Goal: Complete application form

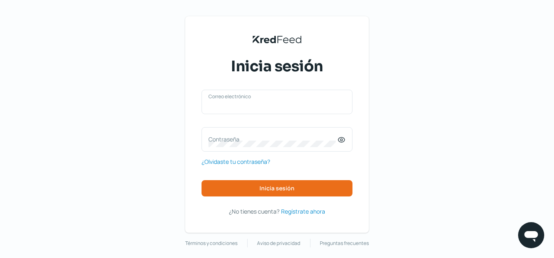
type input "[EMAIL_ADDRESS][DOMAIN_NAME]"
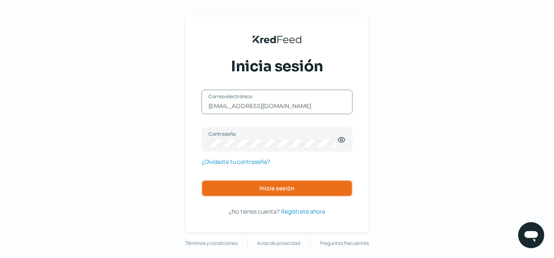
click at [260, 196] on button "Inicia sesión" at bounding box center [277, 188] width 151 height 16
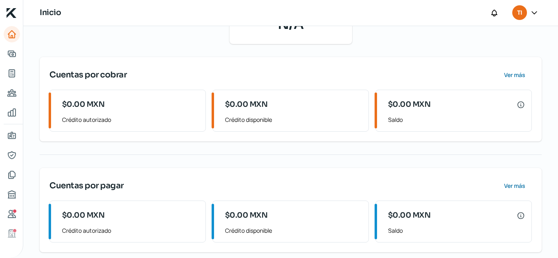
scroll to position [141, 0]
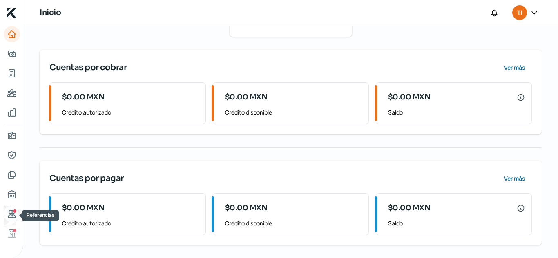
click at [10, 220] on link "Referencias" at bounding box center [12, 214] width 16 height 16
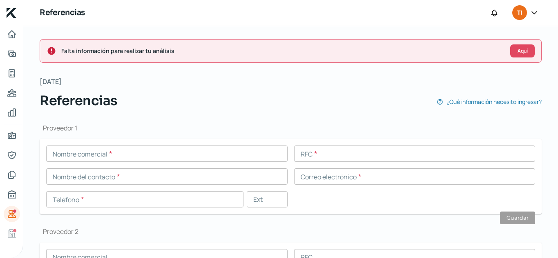
click at [150, 154] on input "text" at bounding box center [166, 154] width 241 height 16
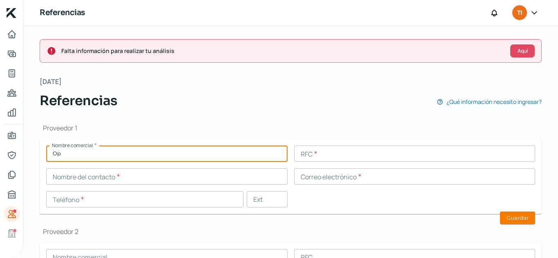
type input "O"
type input "v"
type input "Biomedica en Linea"
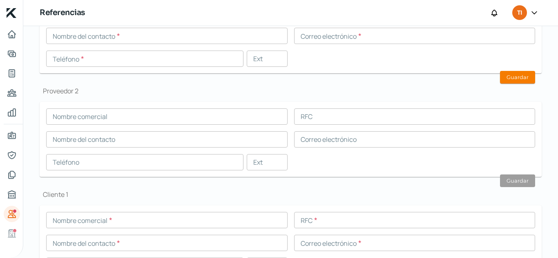
scroll to position [163, 0]
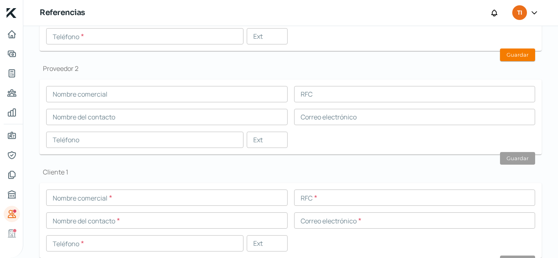
click at [329, 100] on input "text" at bounding box center [414, 94] width 241 height 16
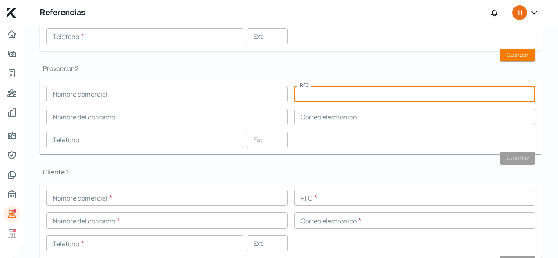
paste input "ATE9811045J0"
type input "ATE9811045J0"
click at [168, 98] on input "text" at bounding box center [166, 94] width 241 height 16
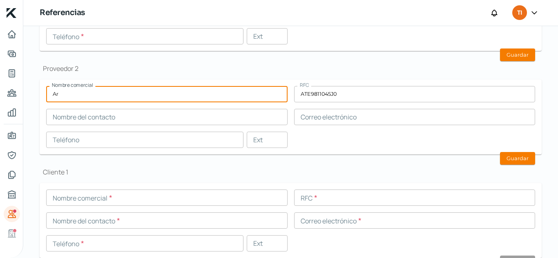
type input "A"
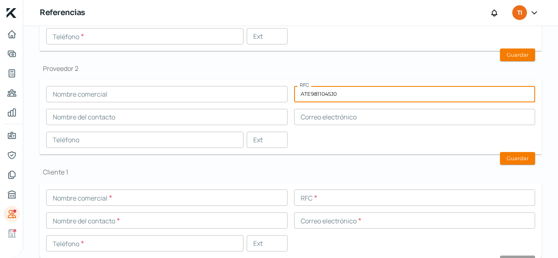
click at [347, 93] on input "ATE9811045J0" at bounding box center [414, 94] width 241 height 16
click at [347, 92] on input "ATE9811045J0" at bounding box center [414, 94] width 241 height 16
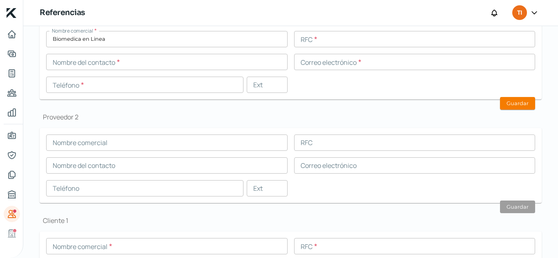
scroll to position [41, 0]
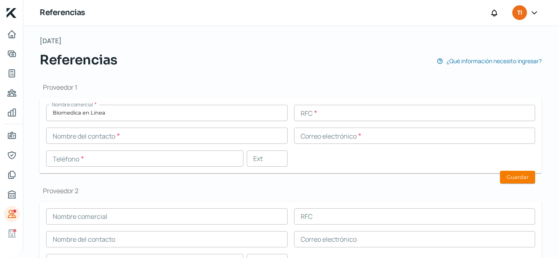
click at [330, 111] on input "text" at bounding box center [414, 113] width 241 height 16
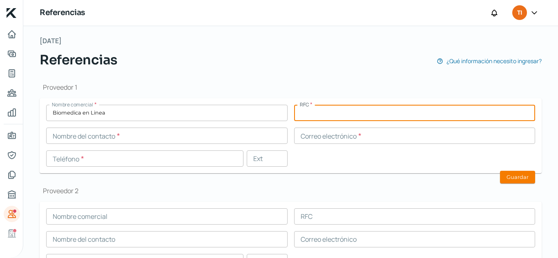
paste input "OCI071011UX5"
type input "OCI071011UX5"
click at [122, 133] on input "text" at bounding box center [166, 136] width 241 height 16
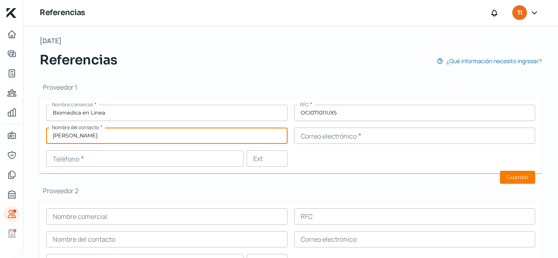
type input "Alfredo Rivera"
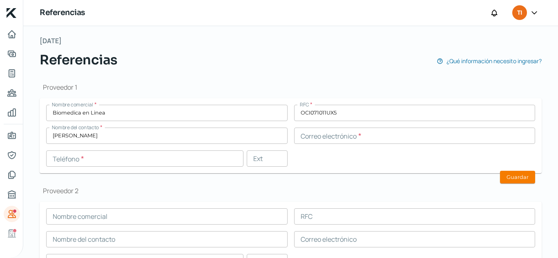
click at [335, 138] on input "text" at bounding box center [414, 136] width 241 height 16
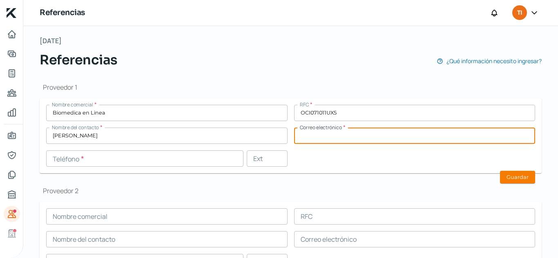
paste input "tesoreria@biomedicaenlinea.com"
type input "tesoreria@biomedicaenlinea.com"
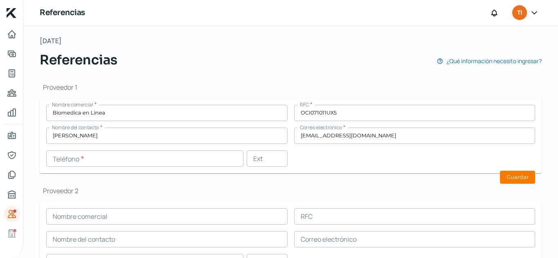
click at [147, 168] on form "Nombre comercial * Biomedica en Linea RFC * OCI071011UX5 Nombre del contacto * …" at bounding box center [291, 135] width 502 height 75
drag, startPoint x: 154, startPoint y: 157, endPoint x: 160, endPoint y: 154, distance: 7.5
click at [154, 156] on input "text" at bounding box center [144, 159] width 197 height 16
click at [130, 156] on input "text" at bounding box center [144, 159] width 197 height 16
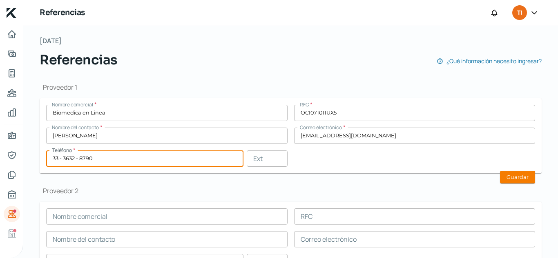
type input "33 - 3632 - 8790"
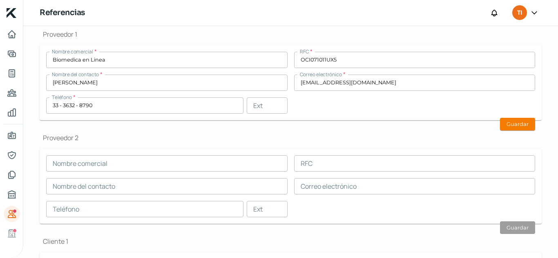
scroll to position [82, 0]
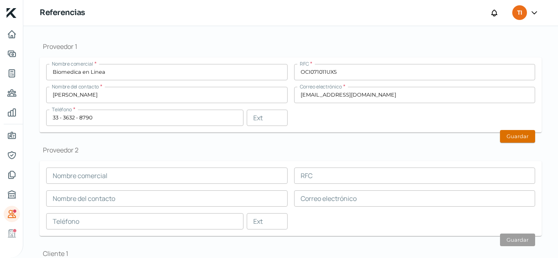
click at [521, 140] on button "Guardar" at bounding box center [517, 136] width 35 height 13
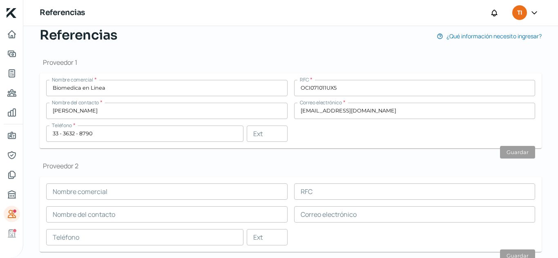
scroll to position [41, 0]
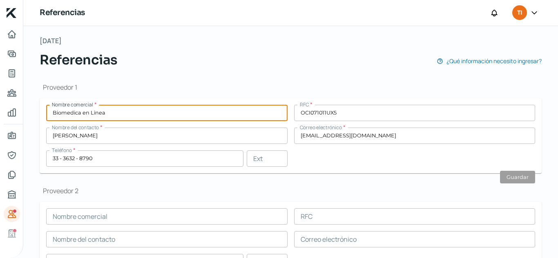
drag, startPoint x: 146, startPoint y: 111, endPoint x: 31, endPoint y: 109, distance: 114.7
click at [31, 109] on div "Falta información para realizar tu análisis Aquí Martes, 30 de septiembre 2025 …" at bounding box center [290, 251] width 534 height 532
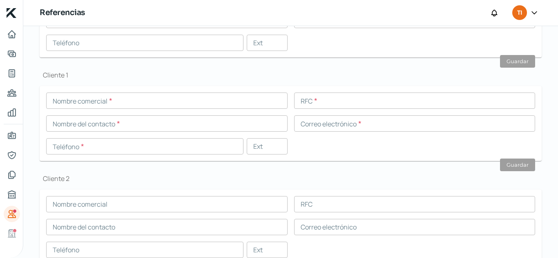
scroll to position [218, 0]
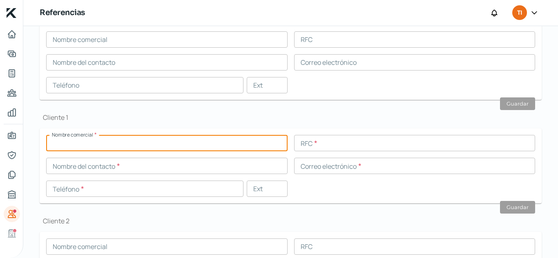
click at [118, 135] on input "text" at bounding box center [166, 143] width 241 height 16
paste input "Biomedica en Linea"
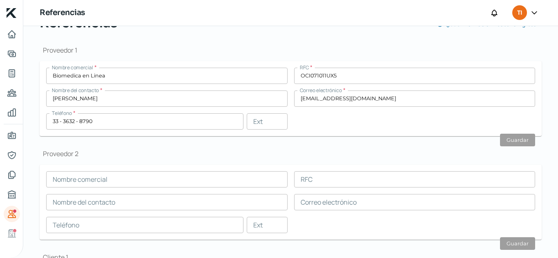
scroll to position [14, 0]
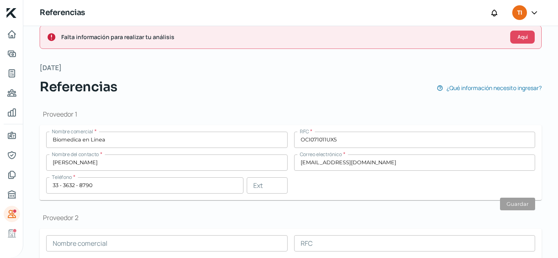
type input "Biomedica en Linea"
click at [368, 144] on input "OCI071011UX5" at bounding box center [414, 140] width 241 height 16
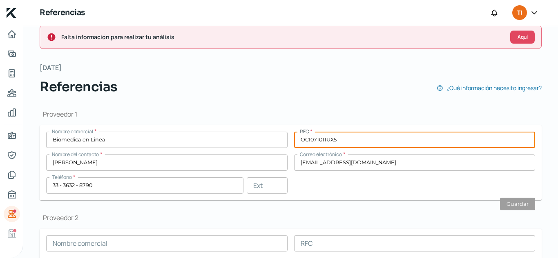
click at [368, 143] on input "OCI071011UX5" at bounding box center [414, 140] width 241 height 16
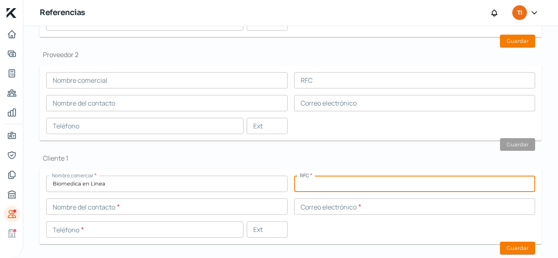
click at [345, 183] on input "text" at bounding box center [414, 184] width 241 height 16
paste input "OCI071011UX5"
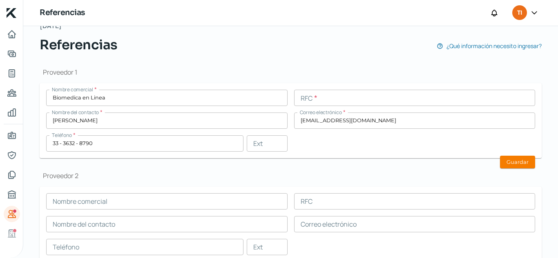
scroll to position [14, 0]
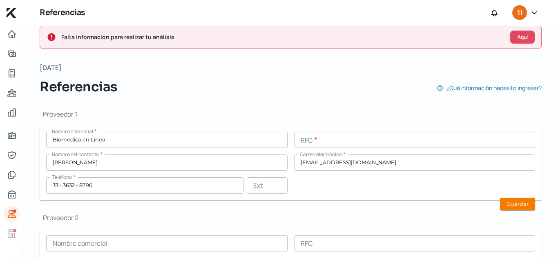
type input "OCI071011UX5"
click at [334, 166] on input "tesoreria@biomedicaenlinea.com" at bounding box center [414, 163] width 241 height 16
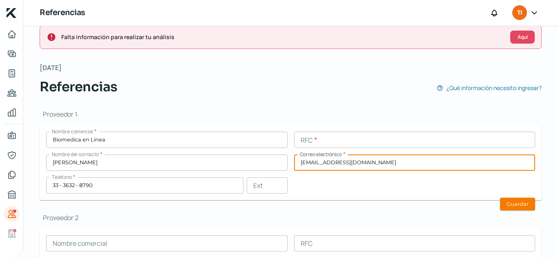
click at [334, 166] on input "tesoreria@biomedicaenlinea.com" at bounding box center [414, 163] width 241 height 16
click at [334, 165] on input "tesoreria@biomedicaenlinea.com" at bounding box center [414, 163] width 241 height 16
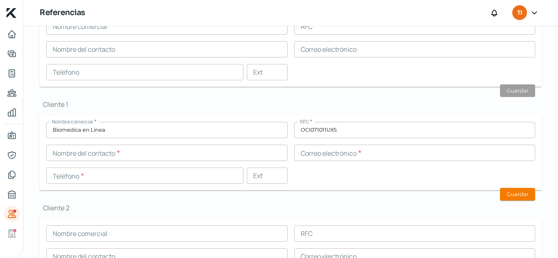
scroll to position [259, 0]
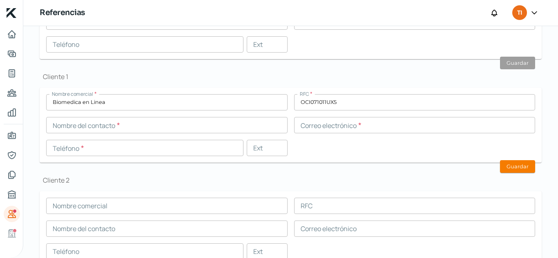
click at [338, 124] on input "text" at bounding box center [414, 125] width 241 height 16
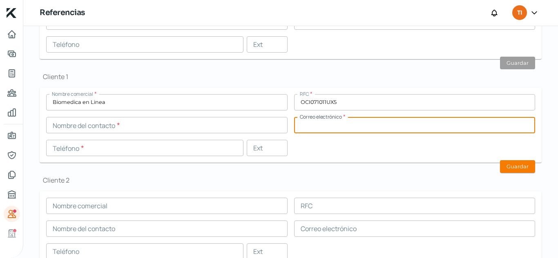
paste input "tesoreria@biomedicaenlinea.com"
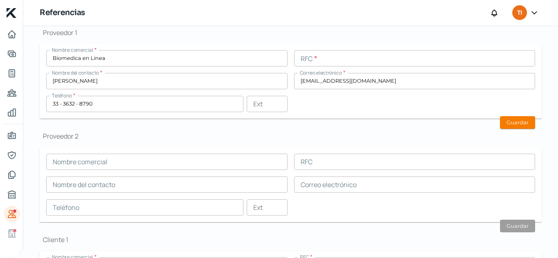
type input "tesoreria@biomedicaenlinea.com"
click at [121, 85] on input "Alfredo Rivera" at bounding box center [166, 81] width 241 height 16
click at [121, 84] on input "Alfredo Rivera" at bounding box center [166, 81] width 241 height 16
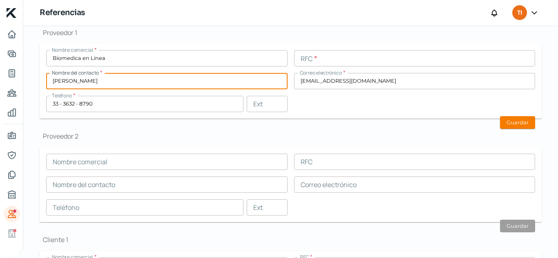
click at [121, 85] on input "Alfredo Rivera" at bounding box center [166, 81] width 241 height 16
click at [121, 84] on input "Alfredo Rivera" at bounding box center [166, 81] width 241 height 16
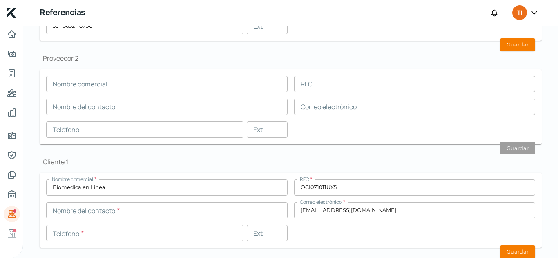
scroll to position [259, 0]
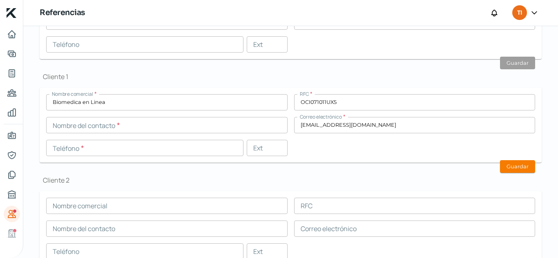
click at [147, 126] on input "text" at bounding box center [166, 125] width 241 height 16
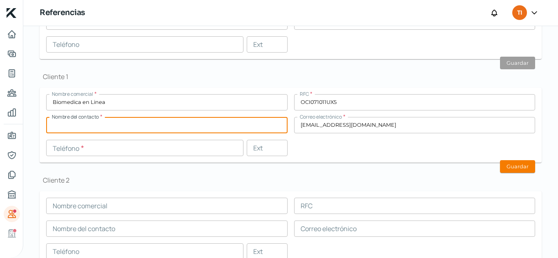
paste input "Alfredo Rivera"
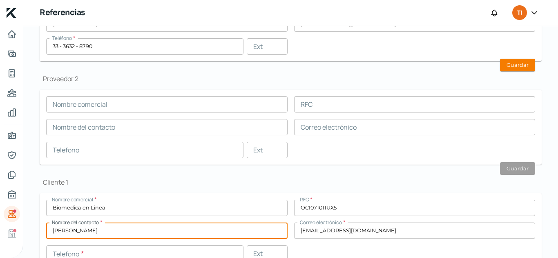
scroll to position [96, 0]
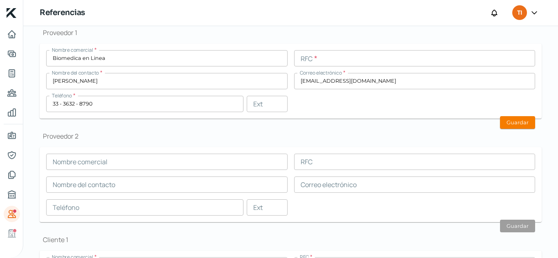
type input "Alfredo Rivera"
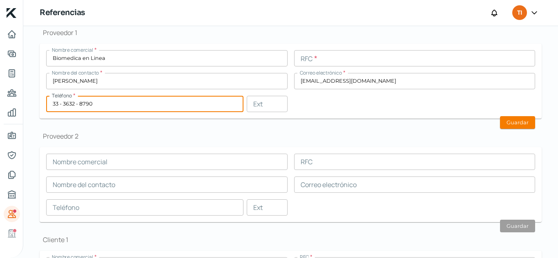
click at [117, 111] on input "33 - 3632 - 8790" at bounding box center [144, 104] width 197 height 16
click at [117, 110] on input "33 - 3632 - 8790" at bounding box center [144, 104] width 197 height 16
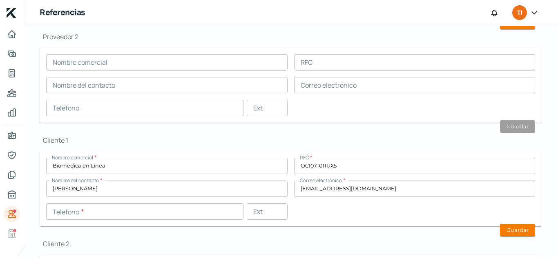
scroll to position [218, 0]
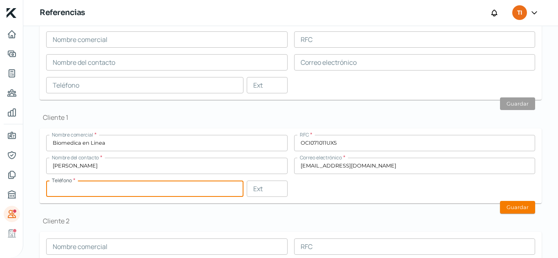
click at [137, 194] on input "text" at bounding box center [144, 189] width 197 height 16
paste input "33 - 3632 - 8790"
type input "33 - 3632 - 8790"
click at [230, 118] on h1 "Cliente 1" at bounding box center [291, 117] width 502 height 9
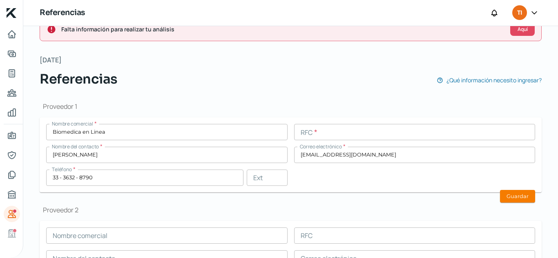
scroll to position [14, 0]
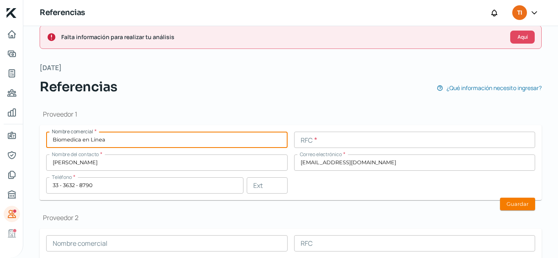
drag, startPoint x: 118, startPoint y: 141, endPoint x: 0, endPoint y: 125, distance: 118.8
click at [0, 123] on div "Inicio | KredFeed Referencias TI Falta información para realizar tu análisis Aq…" at bounding box center [279, 129] width 558 height 258
type input "Dealer Solutions"
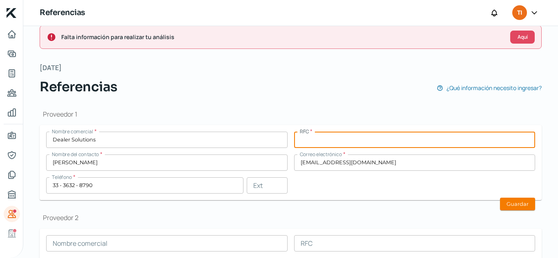
click at [309, 142] on input "text" at bounding box center [414, 140] width 241 height 16
paste input "LEEJ830710M15"
type input "LEEJ830710M15"
drag, startPoint x: 166, startPoint y: 172, endPoint x: 169, endPoint y: 165, distance: 7.9
click at [167, 170] on div "Nombre comercial * Dealer Solutions RFC * LEEJ830710M15 Nombre del contacto * A…" at bounding box center [290, 163] width 489 height 62
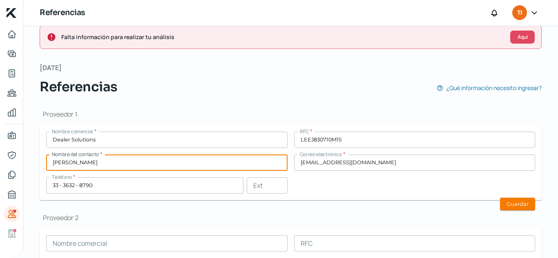
click at [169, 165] on input "Alfredo Rivera" at bounding box center [166, 163] width 241 height 16
click at [169, 164] on input "Alfredo Rivera" at bounding box center [166, 163] width 241 height 16
type input "Carlos Limon"
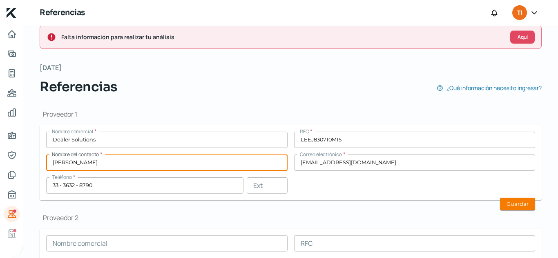
click at [396, 153] on div "Nombre comercial * Dealer Solutions RFC * LEEJ830710M15 Nombre del contacto * C…" at bounding box center [290, 163] width 489 height 62
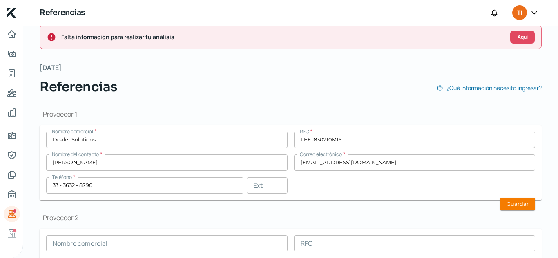
click at [398, 162] on input "tesoreria@biomedicaenlinea.com" at bounding box center [414, 163] width 241 height 16
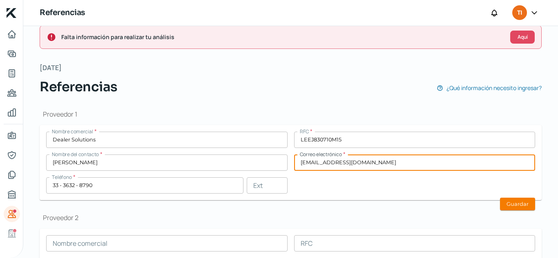
click at [398, 161] on input "tesoreria@biomedicaenlinea.com" at bounding box center [414, 163] width 241 height 16
click at [398, 162] on input "tesoreria@biomedicaenlinea.com" at bounding box center [414, 163] width 241 height 16
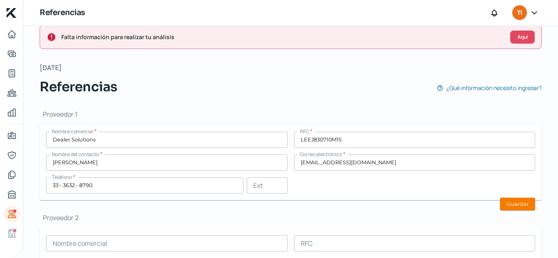
click at [402, 163] on input "tesoreria@biomedicaenlinea.com" at bounding box center [414, 163] width 241 height 16
click at [402, 162] on input "tesoreria@biomedicaenlinea.com" at bounding box center [414, 163] width 241 height 16
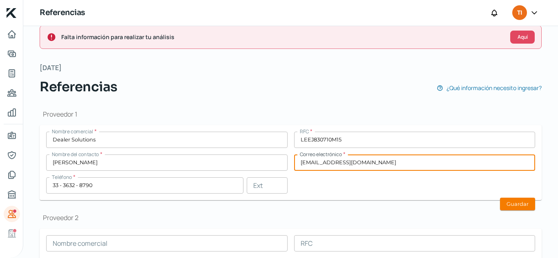
click at [402, 162] on input "tesoreria@biomedicaenlinea.com" at bounding box center [414, 163] width 241 height 16
paste input "carlos.limon@dealersolutions.com.mx"
type input "carlos.limon@dealersolutions.com.mx"
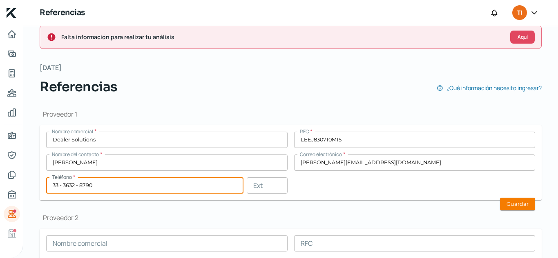
click at [122, 186] on input "33 - 3632 - 8790" at bounding box center [144, 186] width 197 height 16
type input "81 - 8274 - 4879"
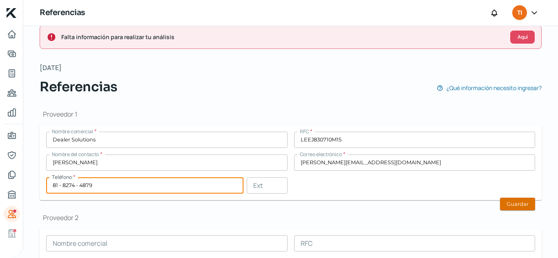
click at [500, 201] on button "Guardar" at bounding box center [517, 204] width 35 height 13
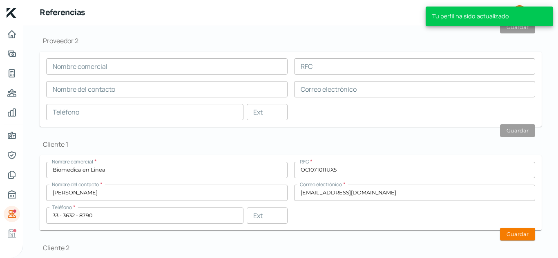
scroll to position [201, 0]
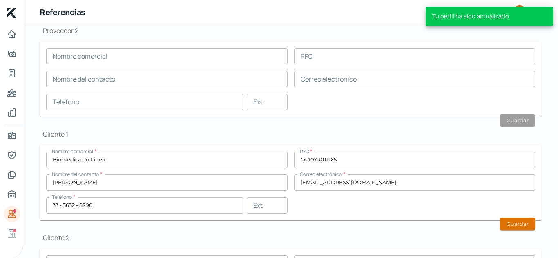
click at [522, 226] on button "Guardar" at bounding box center [517, 224] width 35 height 13
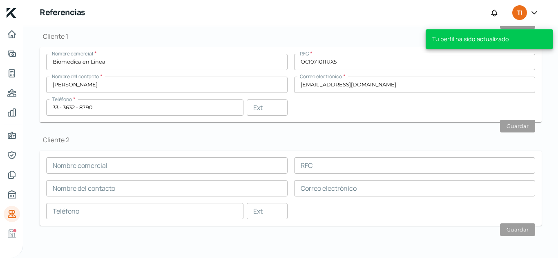
scroll to position [276, 0]
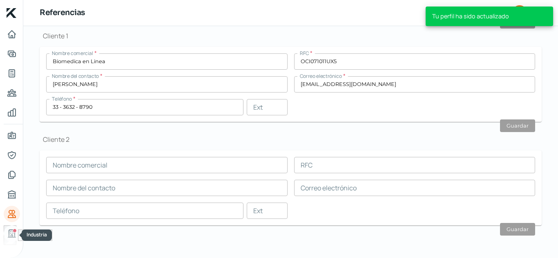
click at [13, 230] on div "Industria" at bounding box center [15, 231] width 4 height 4
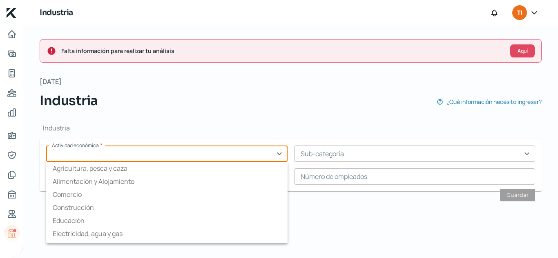
click at [193, 156] on input "text" at bounding box center [166, 154] width 241 height 16
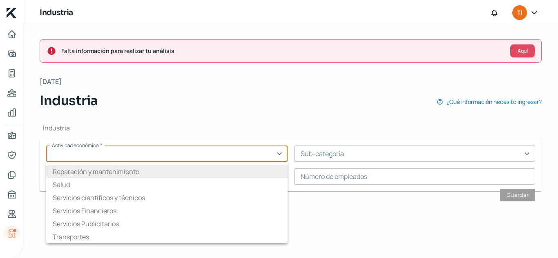
scroll to position [118, 0]
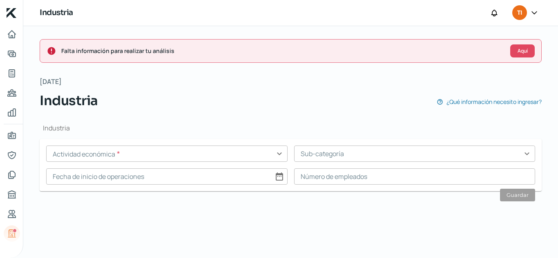
click at [187, 113] on div "Industria Actividad económica * expand_more Agricultura, pesca y caza Alimentac…" at bounding box center [291, 161] width 502 height 100
click at [176, 152] on input "text" at bounding box center [166, 154] width 241 height 16
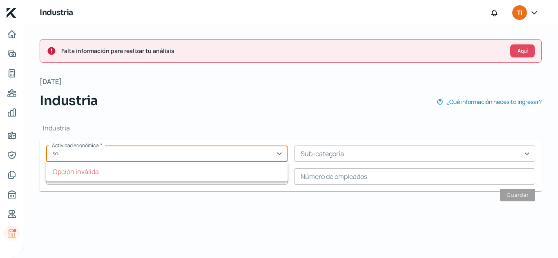
type input "s"
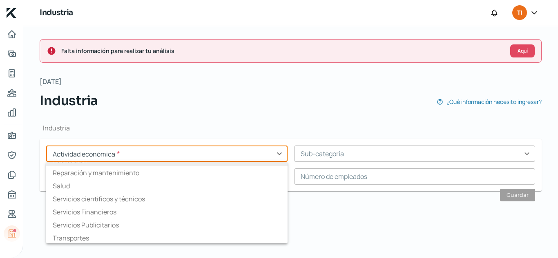
scroll to position [127, 0]
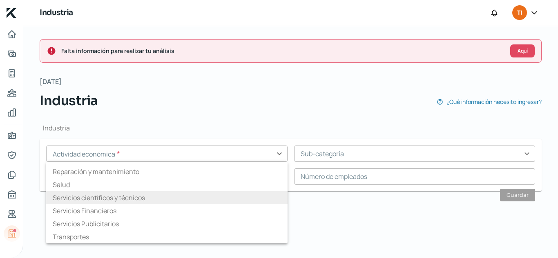
click at [183, 197] on li "Servicios científicos y técnicos" at bounding box center [166, 197] width 241 height 13
type input "Servicios científicos y técnicos"
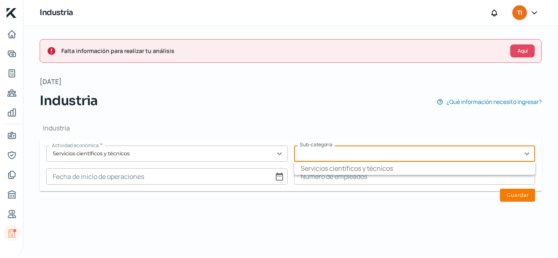
click at [349, 150] on input "text" at bounding box center [414, 154] width 241 height 16
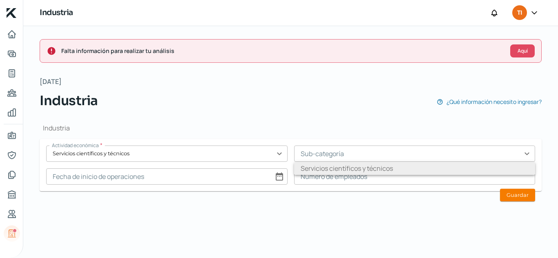
click at [354, 167] on li "Servicios científicos y técnicos" at bounding box center [414, 168] width 241 height 13
type input "Servicios científicos y técnicos"
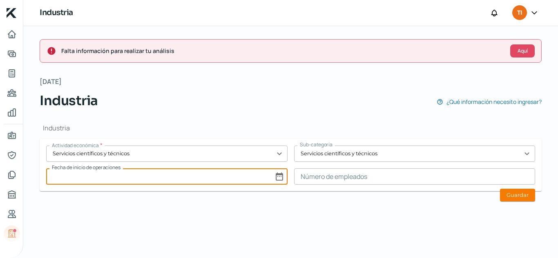
click at [279, 172] on input at bounding box center [166, 177] width 241 height 16
select select "8"
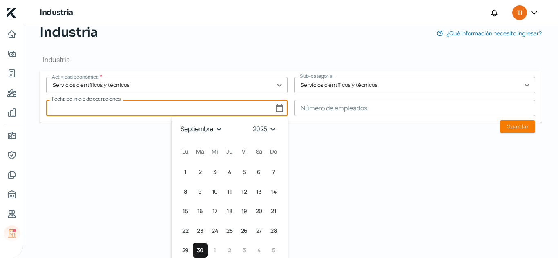
scroll to position [80, 0]
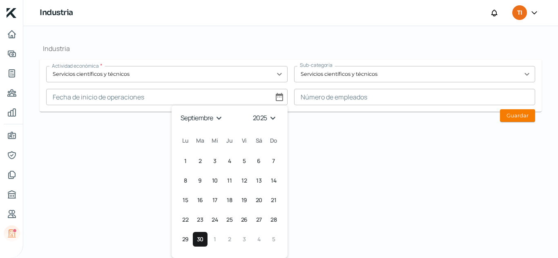
drag, startPoint x: 281, startPoint y: 119, endPoint x: 265, endPoint y: 121, distance: 16.1
click at [281, 120] on div "septiembre 2025 Month: enero febrero marzo abril mayo junio julio agosto septie…" at bounding box center [229, 181] width 116 height 153
click at [262, 120] on select "1925 1926 1927 1928 1929 1930 1931 1932 1933 1934 1935 1936 1937 1938 1939 1940…" at bounding box center [266, 118] width 29 height 13
select select "2018"
click at [252, 112] on select "1925 1926 1927 1928 1929 1930 1931 1932 1933 1934 1935 1936 1937 1938 1939 1940…" at bounding box center [266, 118] width 29 height 13
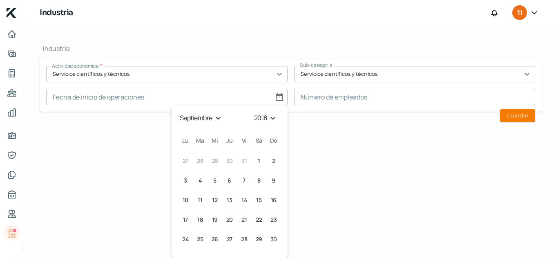
click at [218, 120] on select "enero febrero marzo abril mayo junio julio agosto septiembre octubre noviembre …" at bounding box center [201, 118] width 47 height 13
select select "4"
click at [178, 112] on select "enero febrero marzo abril mayo junio julio agosto septiembre octubre noviembre …" at bounding box center [201, 118] width 47 height 13
click at [198, 221] on span "22" at bounding box center [200, 220] width 6 height 10
type input "22/05/2018"
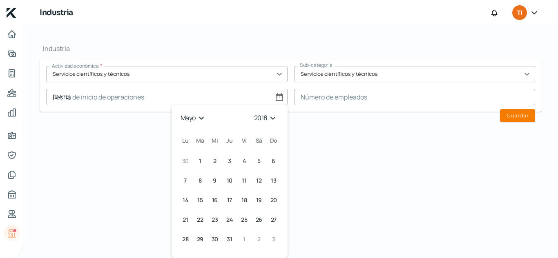
scroll to position [0, 0]
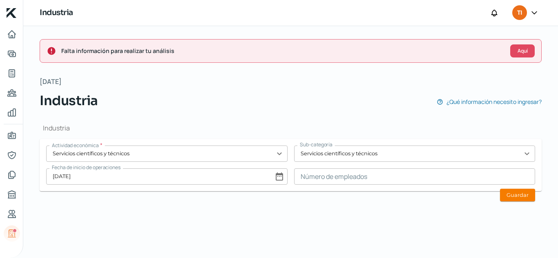
click at [353, 181] on input at bounding box center [414, 177] width 241 height 16
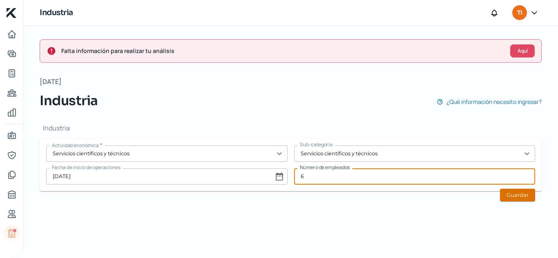
type input "6"
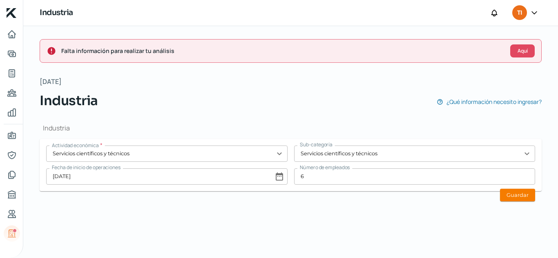
drag, startPoint x: 527, startPoint y: 197, endPoint x: 369, endPoint y: 192, distance: 158.1
click at [527, 198] on button "Guardar" at bounding box center [517, 195] width 35 height 13
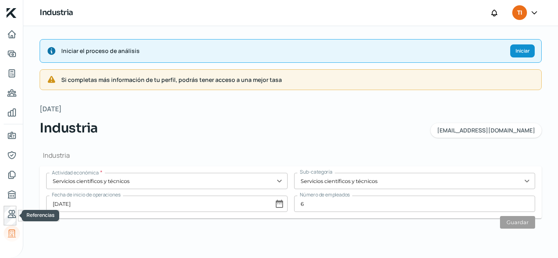
scroll to position [52, 0]
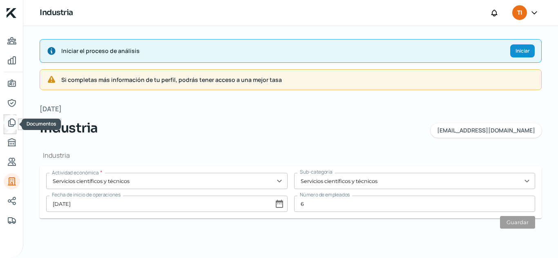
click at [11, 127] on icon "Documentos" at bounding box center [12, 123] width 10 height 10
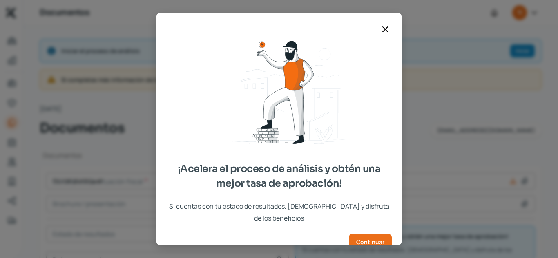
type input "TIC CSF AGOSTO 2025.pdf"
type input "TECNOLOGIA EN INGENIERIA CLINICA S.A.P.I. DE C.V._13601272_13601272 (17).pdf"
type input "TECNOLOGIA EN INGENIERIA CLINICA S.A.P.I. DE C.V._13601272_13601272 (18).pdf"
type input "TECNOLOGIA EN INGENIERIA CLINICA S.A.P.I. DE C.V._13601272_13601272 (19).pdf"
click at [382, 28] on icon at bounding box center [385, 29] width 10 height 10
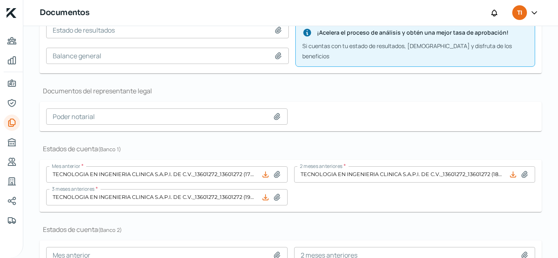
scroll to position [347, 0]
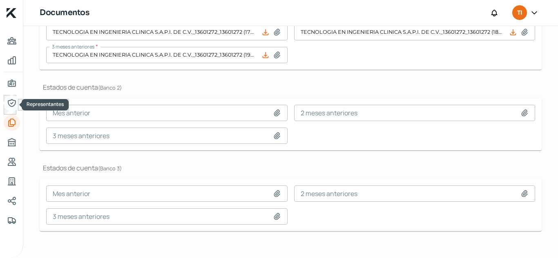
click at [7, 100] on icon "Representantes" at bounding box center [12, 103] width 10 height 10
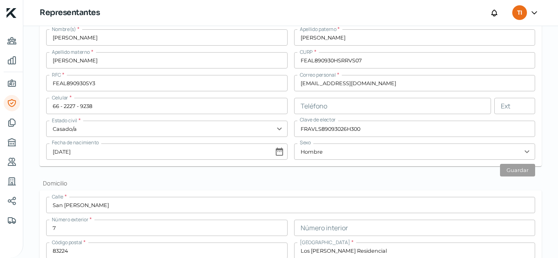
scroll to position [154, 0]
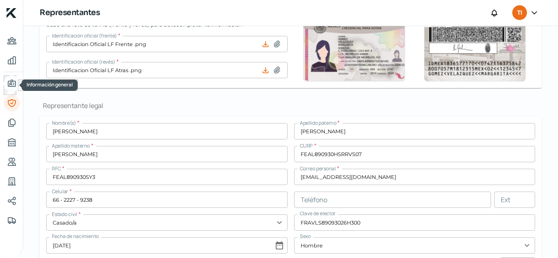
click at [11, 79] on link "Información general" at bounding box center [12, 84] width 16 height 16
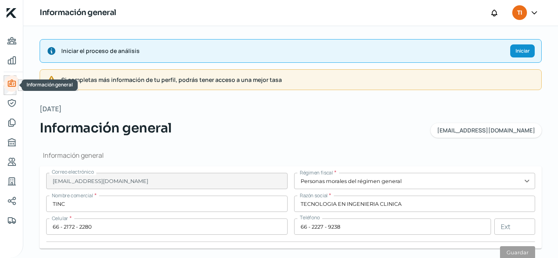
type input "TIC1806127D3"
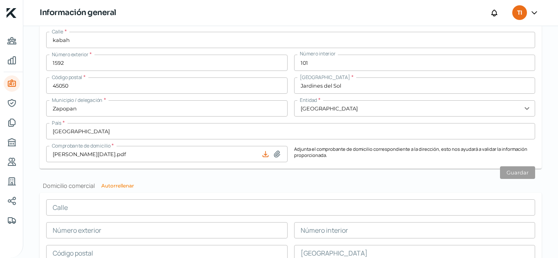
scroll to position [421, 0]
click at [125, 183] on button "Autorrellenar" at bounding box center [117, 185] width 33 height 5
type input "kabah"
type input "1592"
type input "101"
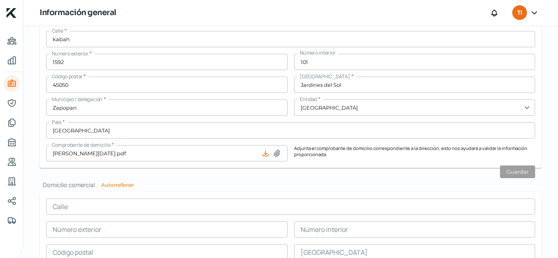
type input "45050"
type input "Jardines del Sol"
type input "Zapopan"
type input "Jalisco"
type input "Mexico"
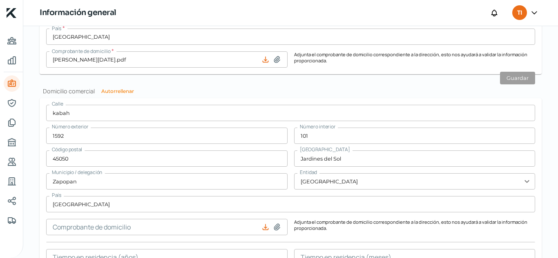
scroll to position [584, 0]
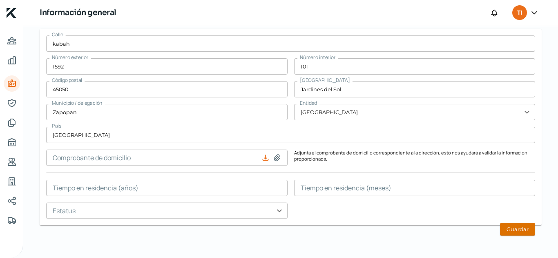
click at [503, 225] on button "Guardar" at bounding box center [517, 229] width 35 height 13
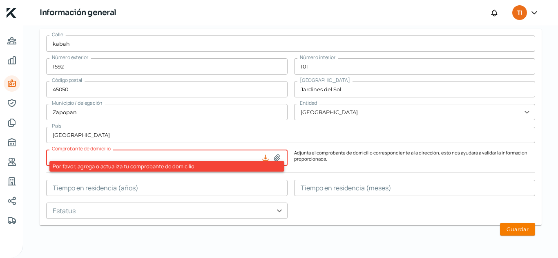
click at [278, 158] on icon at bounding box center [277, 158] width 8 height 8
type input "C:\fakepath\IZZI JULIO 2025.pdf"
type input "IZZI JULIO 2025.pdf"
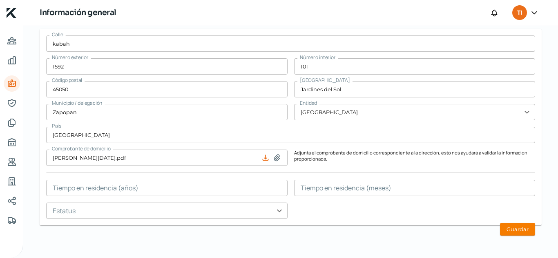
drag, startPoint x: 514, startPoint y: 229, endPoint x: 355, endPoint y: 191, distance: 163.1
click at [512, 228] on button "Guardar" at bounding box center [517, 229] width 35 height 13
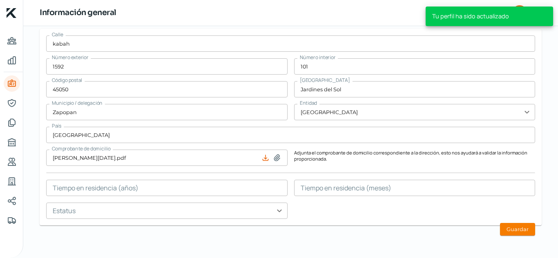
type input "0"
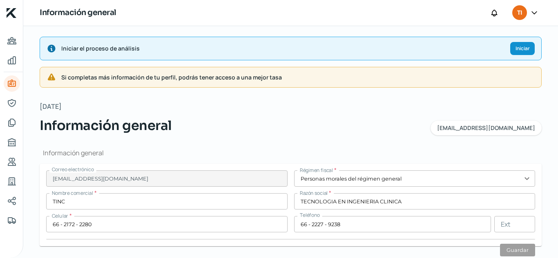
scroll to position [0, 0]
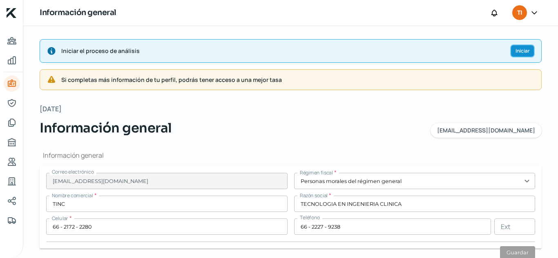
click at [521, 52] on span "Iniciar" at bounding box center [522, 51] width 14 height 5
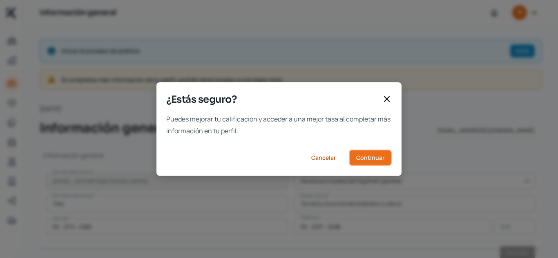
click at [374, 159] on span "Continuar" at bounding box center [370, 158] width 28 height 6
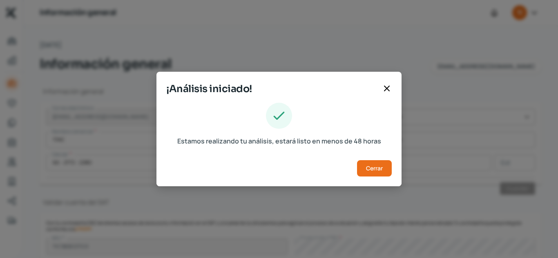
click at [383, 179] on div "Estamos realizando tu análisis, estará listo en menos de 48 horas Cerrar" at bounding box center [278, 145] width 245 height 84
click at [377, 162] on button "Cerrar" at bounding box center [374, 168] width 35 height 16
